Goal: Find specific page/section: Find specific page/section

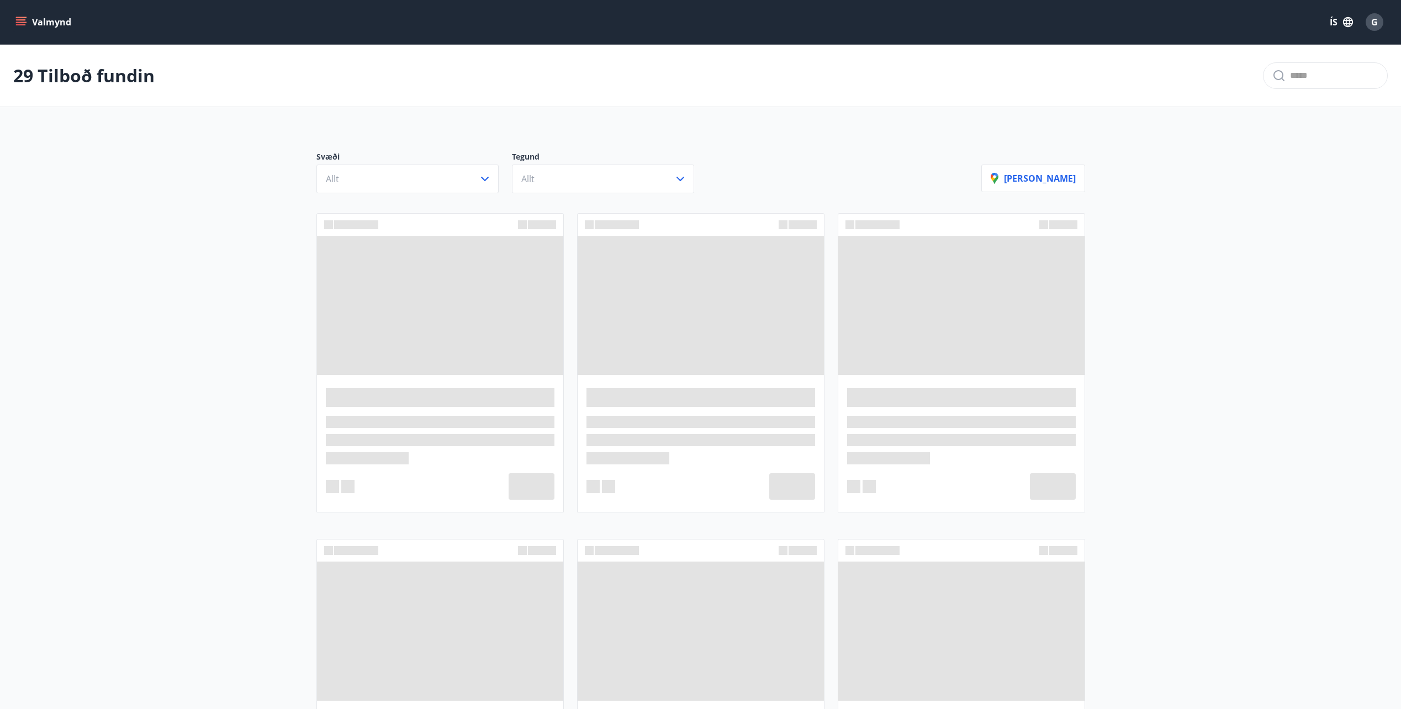
click at [440, 310] on span at bounding box center [440, 305] width 246 height 139
drag, startPoint x: 461, startPoint y: 449, endPoint x: 461, endPoint y: 460, distance: 11.6
click at [461, 451] on div at bounding box center [440, 440] width 229 height 49
click at [508, 517] on div at bounding box center [440, 370] width 261 height 326
click at [772, 296] on span at bounding box center [701, 305] width 246 height 139
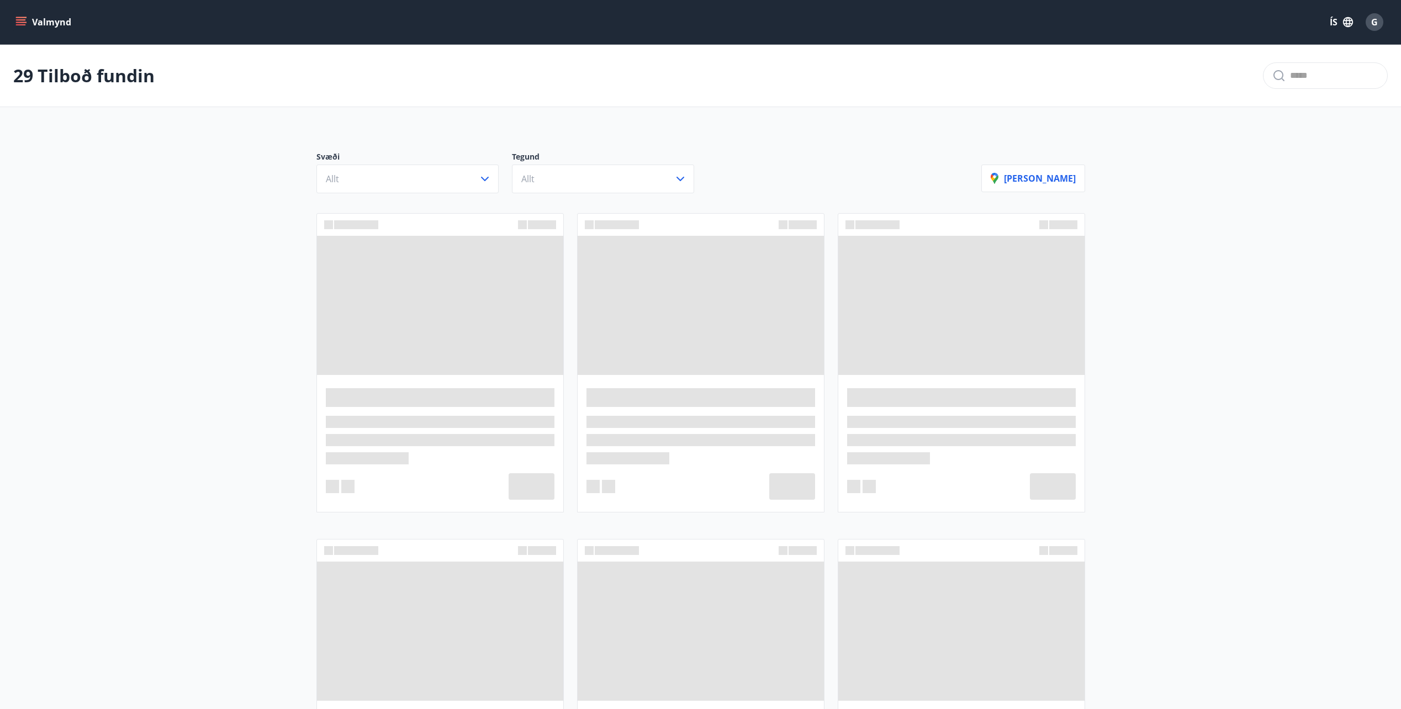
click at [17, 19] on icon "menu" at bounding box center [21, 19] width 10 height 1
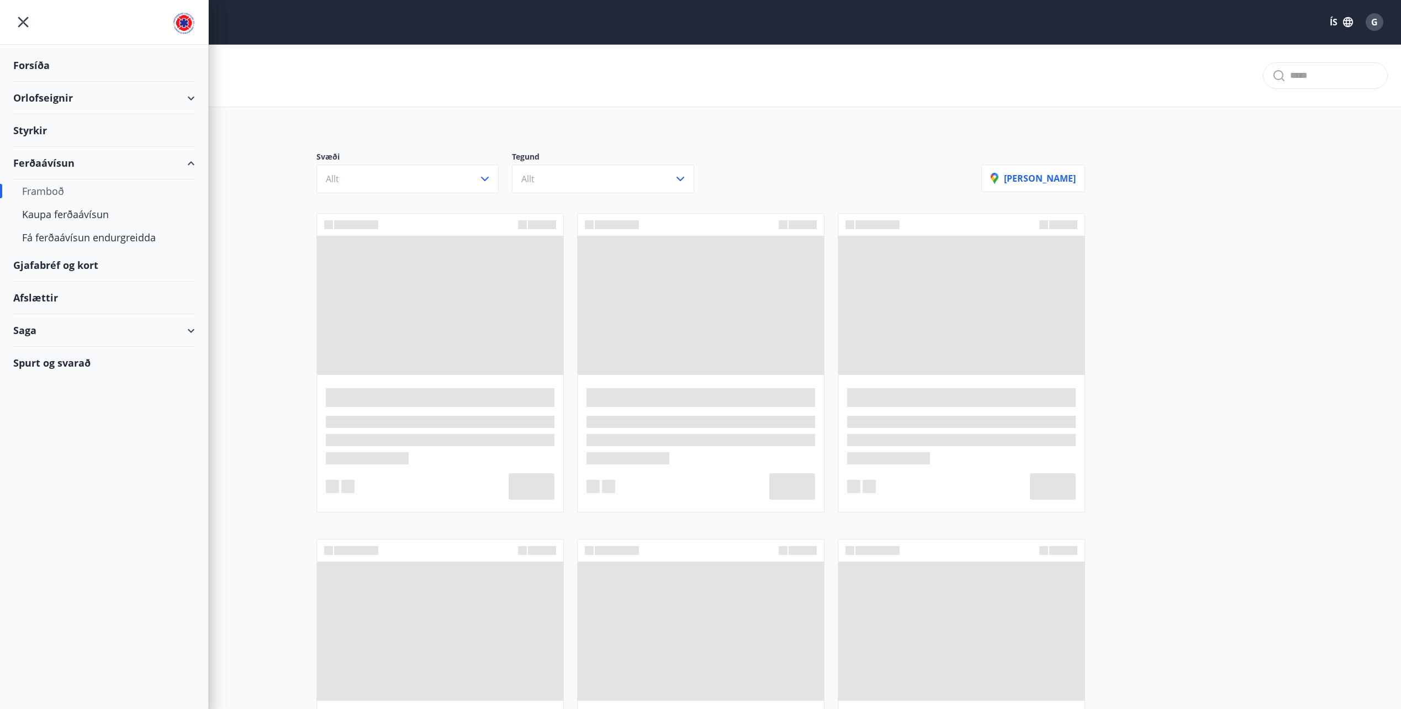
click at [28, 298] on div "Afslættir" at bounding box center [104, 298] width 182 height 33
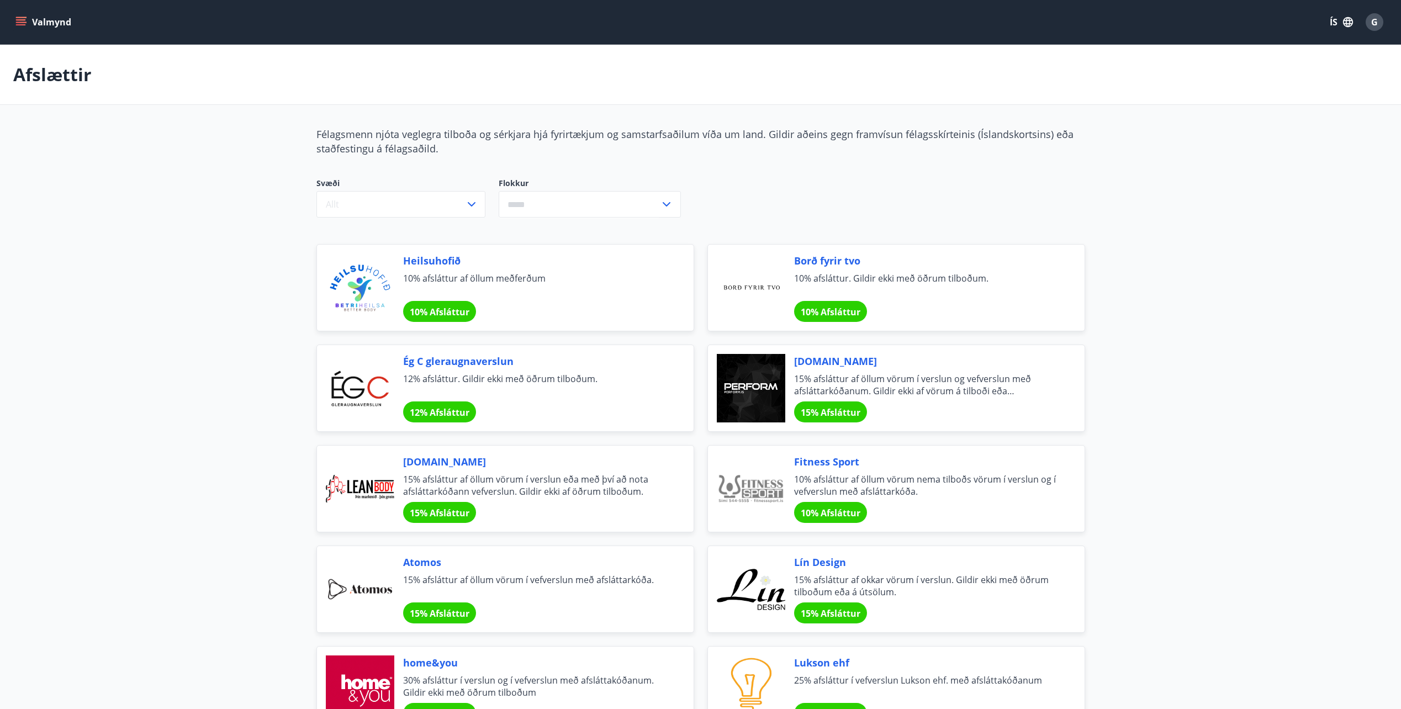
click at [19, 24] on icon "menu" at bounding box center [20, 22] width 11 height 11
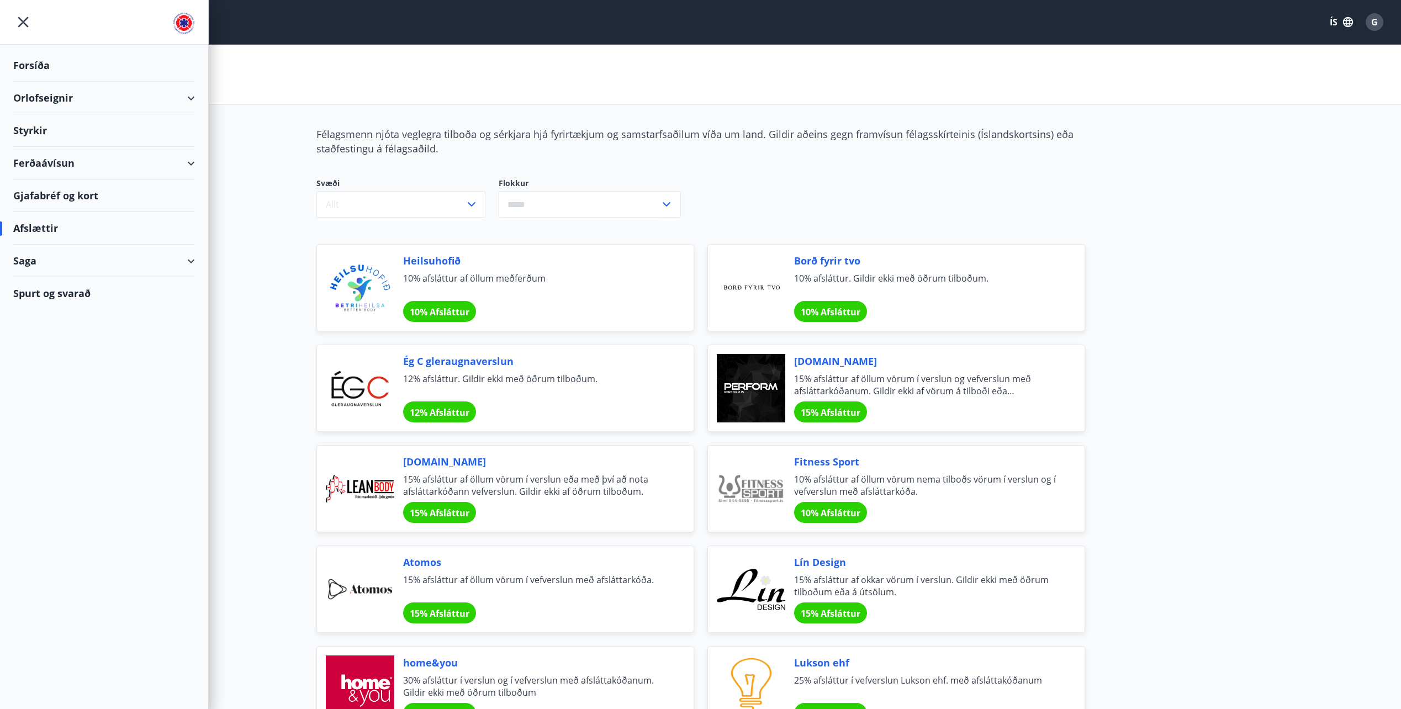
click at [41, 196] on div "Gjafabréf og kort" at bounding box center [104, 196] width 182 height 33
click at [50, 100] on div "Orlofseignir" at bounding box center [104, 98] width 182 height 33
click at [50, 99] on div "Orlofseignir" at bounding box center [104, 98] width 182 height 33
click at [36, 129] on div "Framboð" at bounding box center [104, 125] width 164 height 23
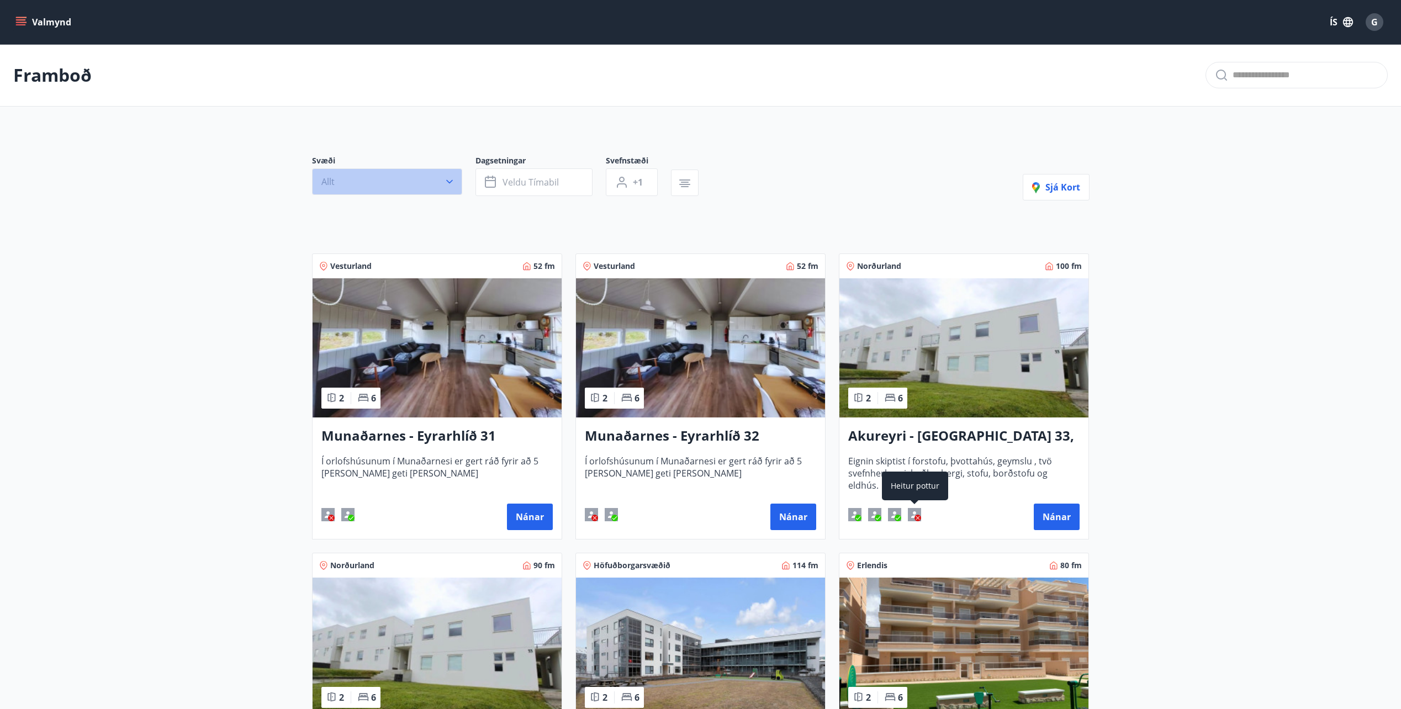
click at [420, 183] on button "Allt" at bounding box center [387, 181] width 150 height 27
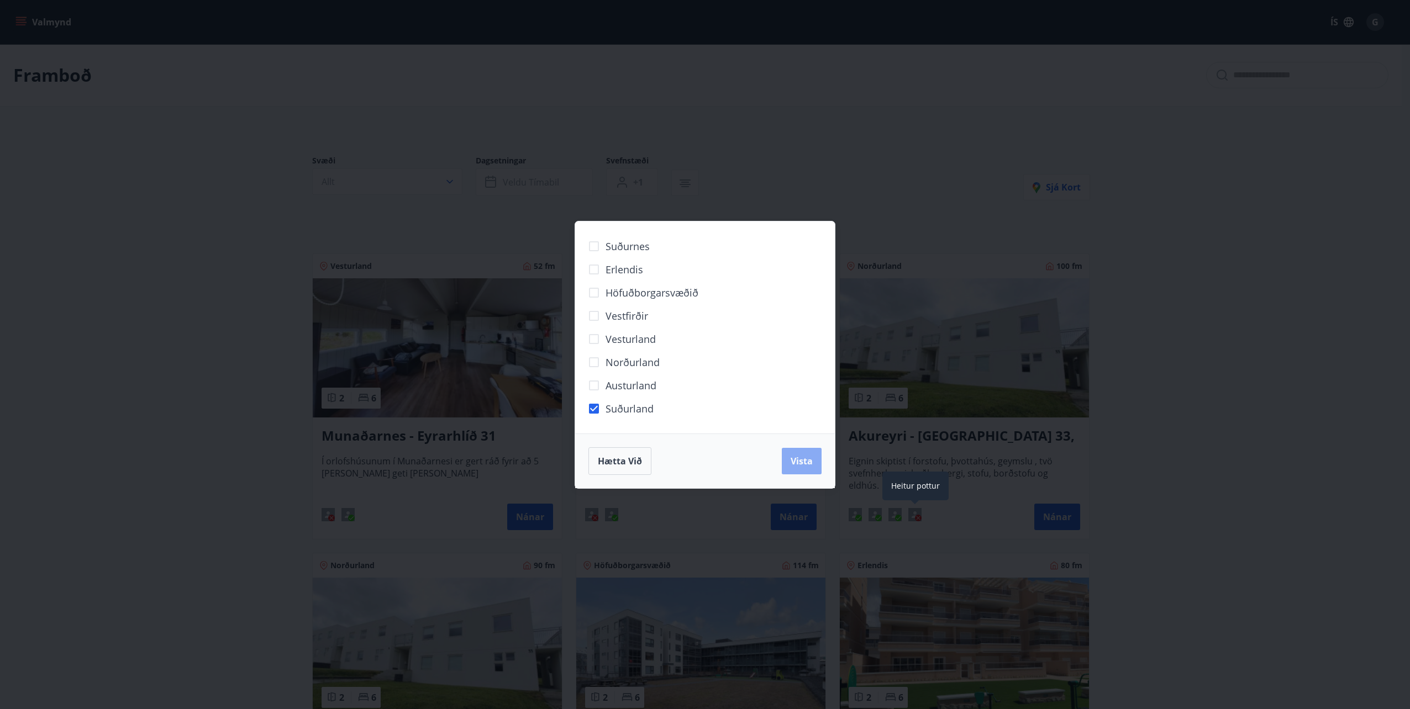
drag, startPoint x: 798, startPoint y: 459, endPoint x: 811, endPoint y: 457, distance: 13.4
click at [800, 459] on span "Vista" at bounding box center [802, 461] width 22 height 12
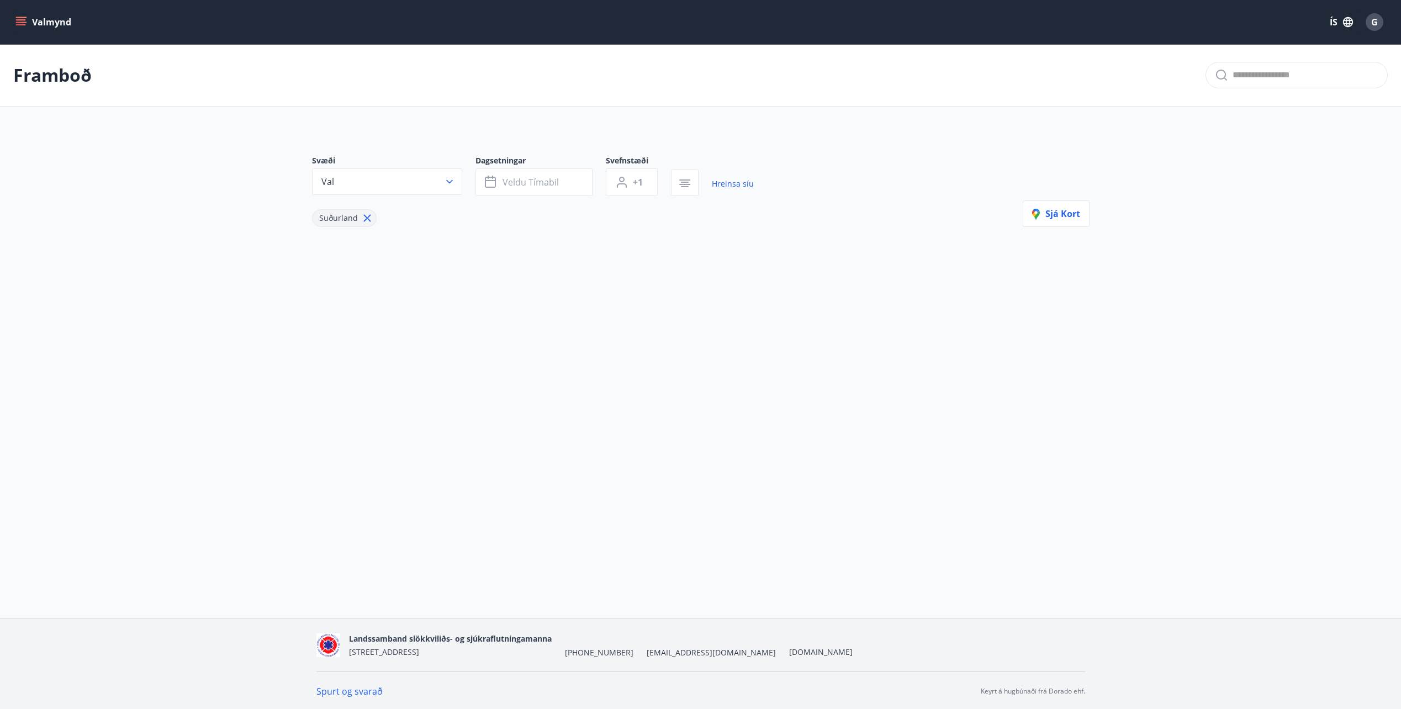
click at [367, 218] on icon at bounding box center [367, 218] width 12 height 12
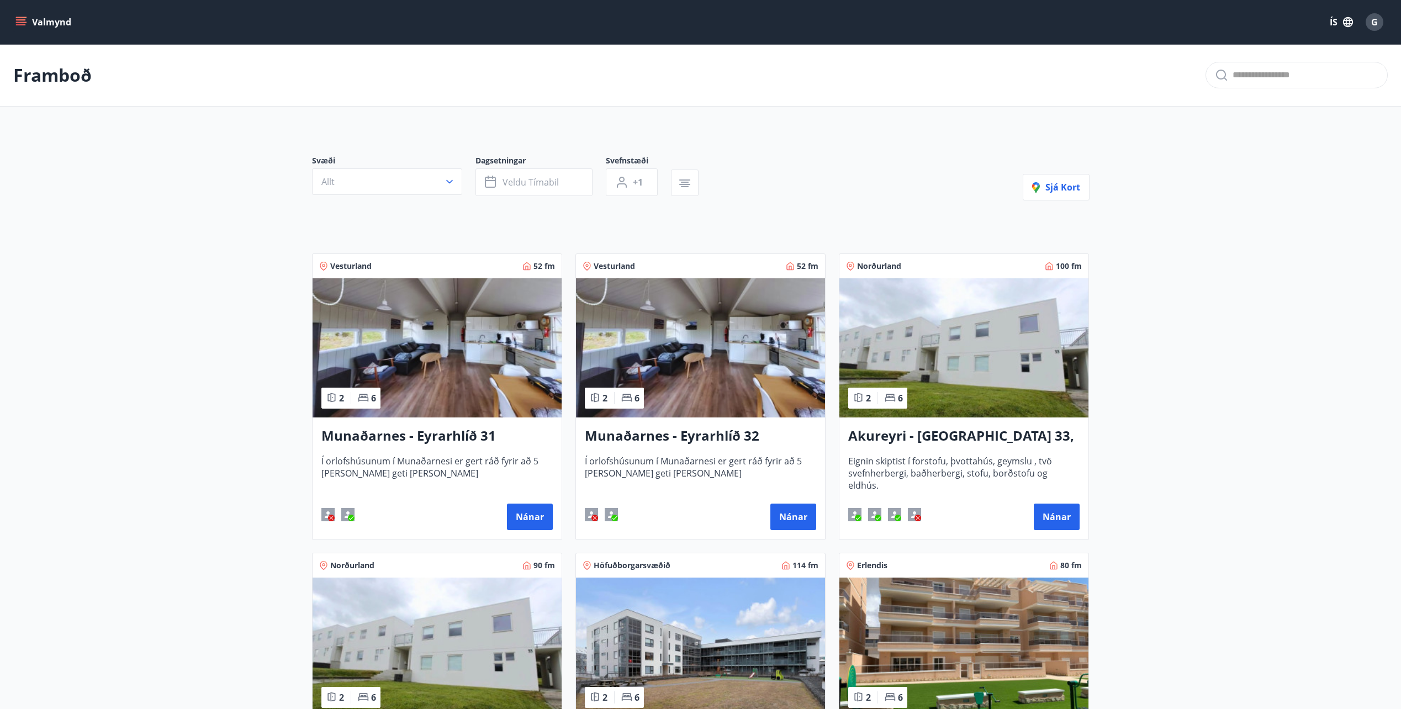
click at [31, 24] on button "Valmynd" at bounding box center [44, 22] width 62 height 20
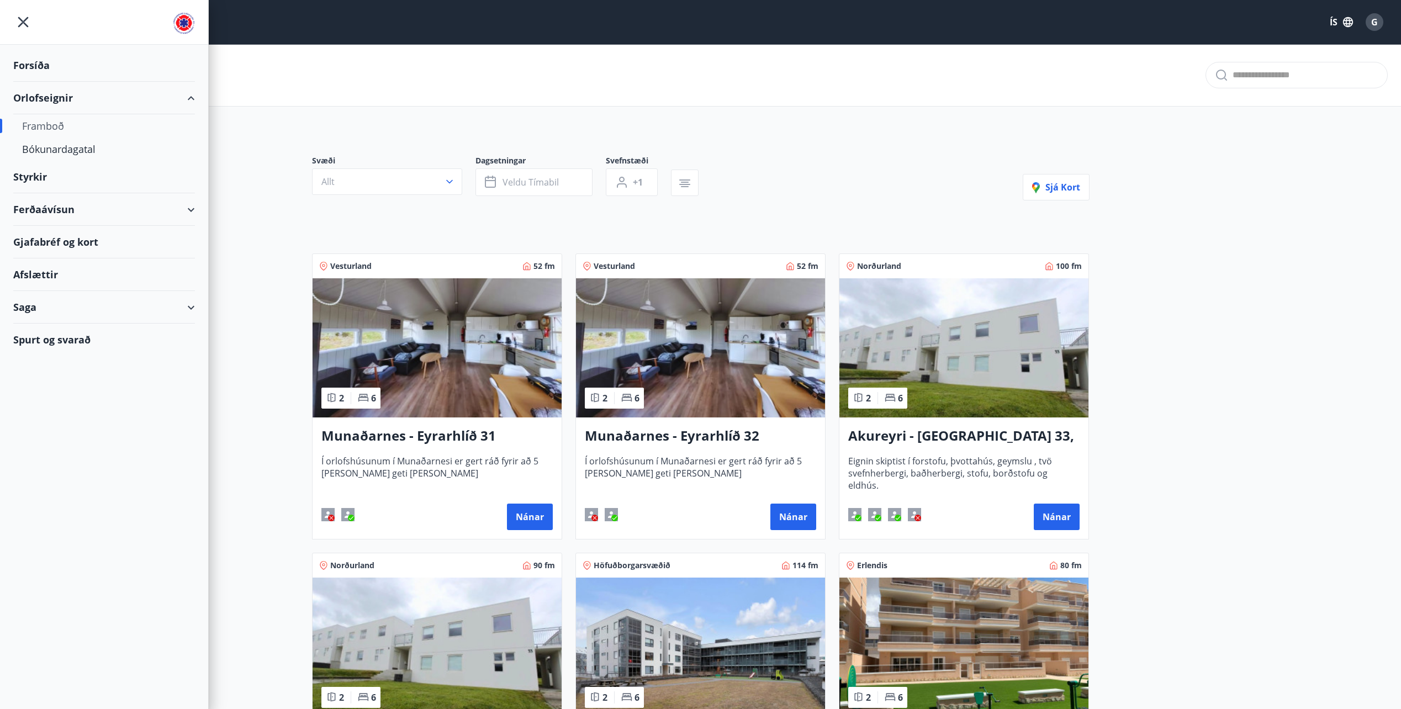
click at [54, 206] on div "Ferðaávísun" at bounding box center [104, 209] width 182 height 33
click at [36, 235] on div "Framboð" at bounding box center [104, 237] width 164 height 23
